Goal: Check status: Check status

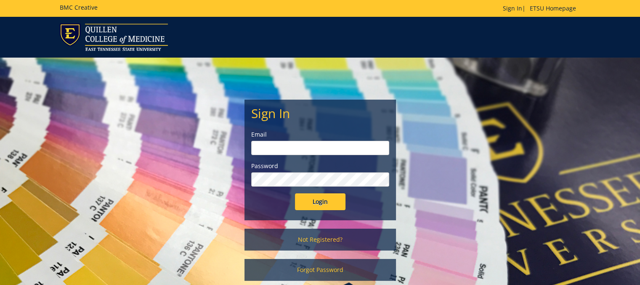
click at [270, 145] on input "email" at bounding box center [320, 148] width 138 height 14
type input "[PERSON_NAME][EMAIL_ADDRESS][DOMAIN_NAME]"
click at [315, 199] on input "Login" at bounding box center [320, 201] width 50 height 17
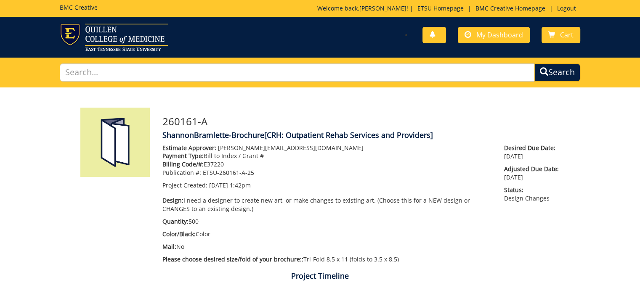
scroll to position [760, 0]
click at [474, 37] on link "My Dashboard" at bounding box center [494, 35] width 72 height 16
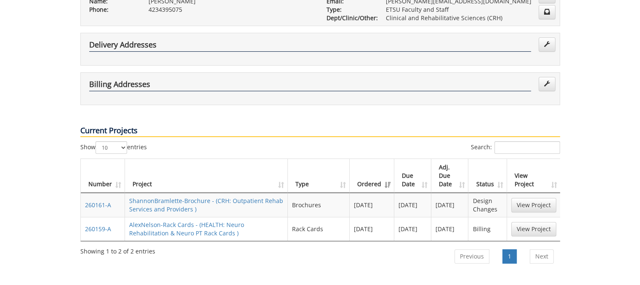
scroll to position [201, 0]
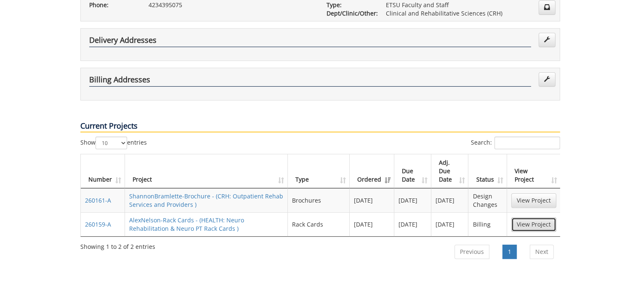
click at [525, 217] on link "View Project" at bounding box center [533, 224] width 45 height 14
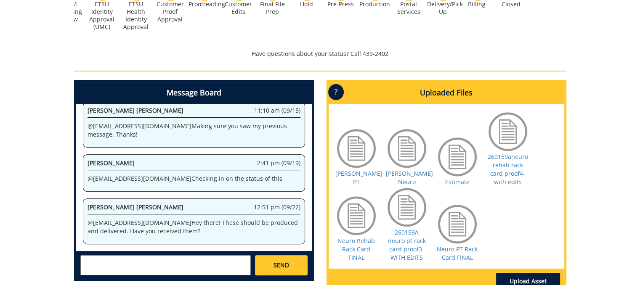
scroll to position [592, 0]
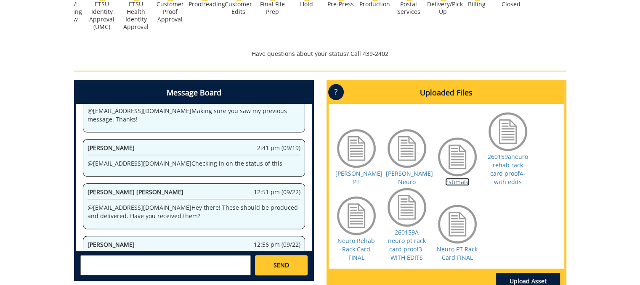
click at [455, 182] on link "Estimate" at bounding box center [457, 182] width 24 height 8
click at [449, 254] on link "Neuro PT Rack Card FINAL" at bounding box center [456, 253] width 41 height 16
